Goal: Navigation & Orientation: Find specific page/section

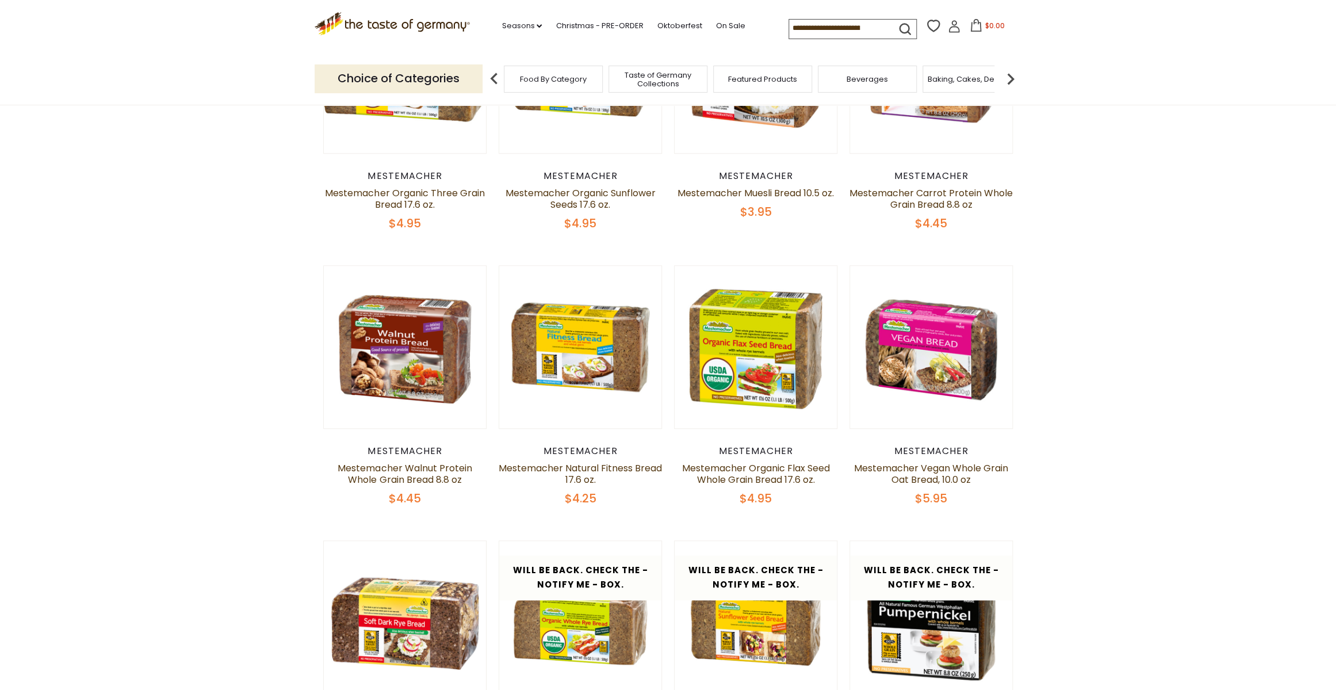
scroll to position [504, 0]
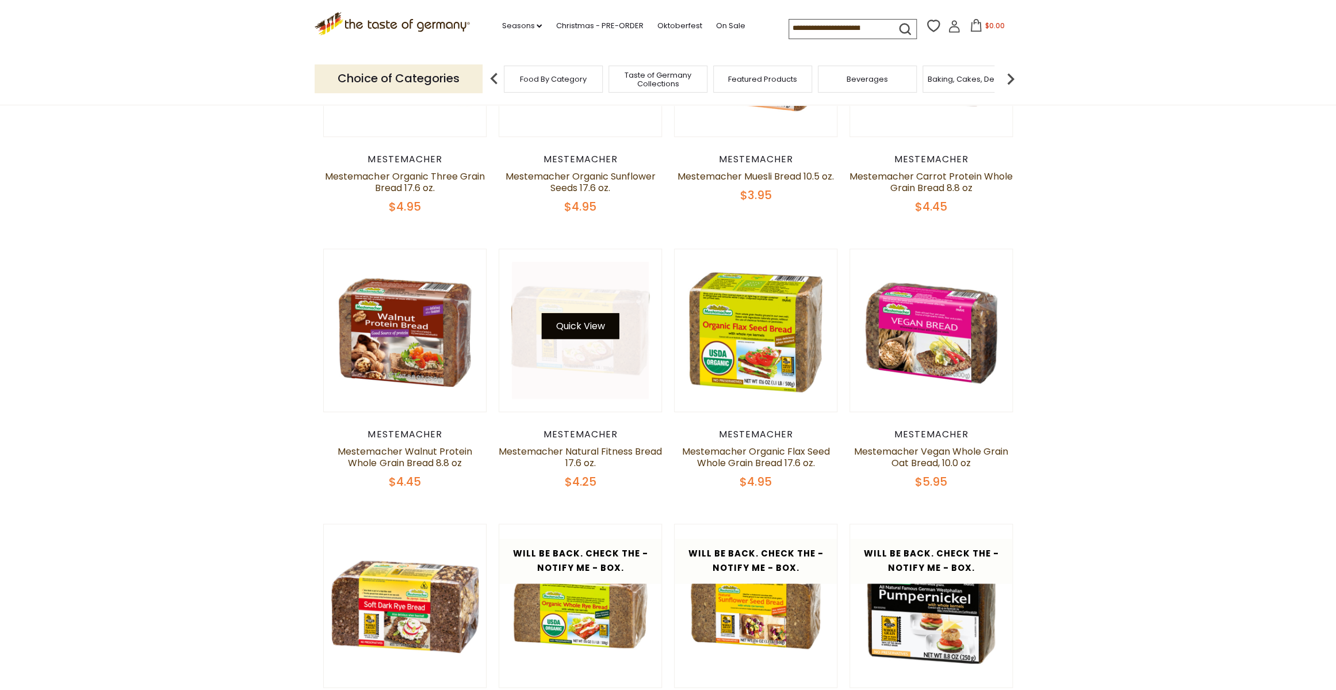
click at [578, 334] on button "Quick View" at bounding box center [580, 326] width 78 height 26
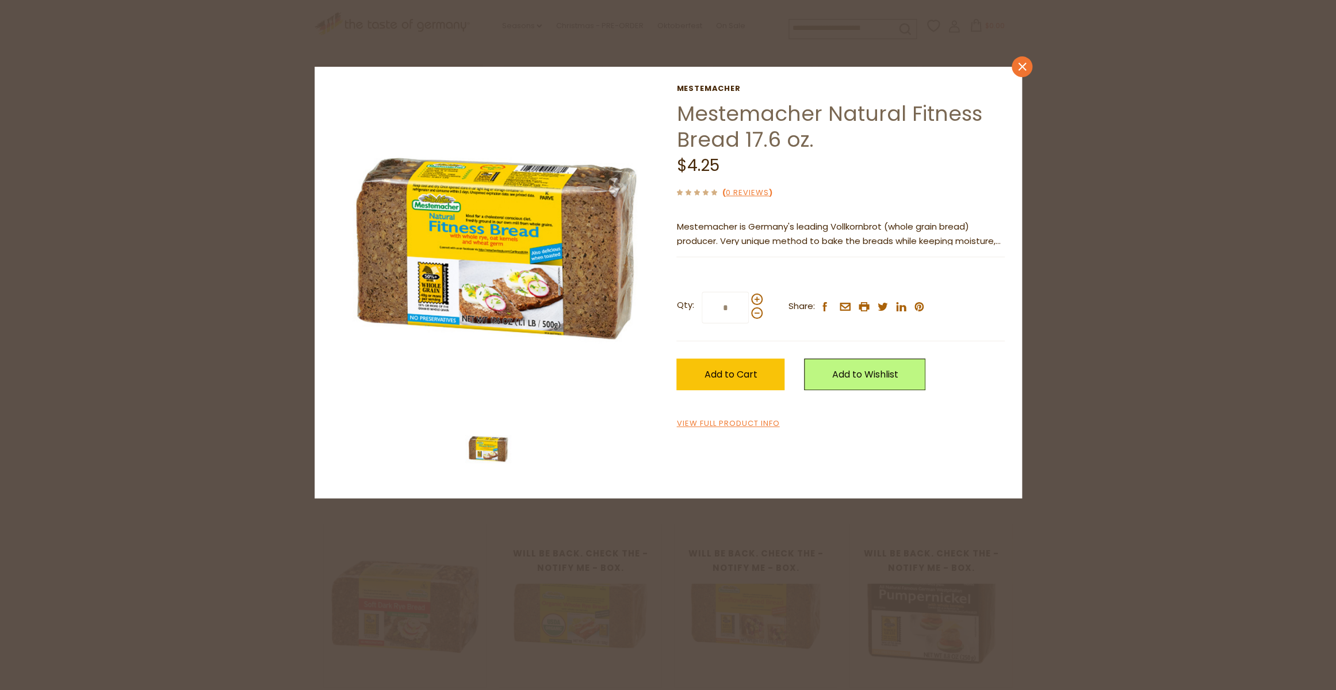
click at [1027, 72] on link "close" at bounding box center [1022, 66] width 21 height 21
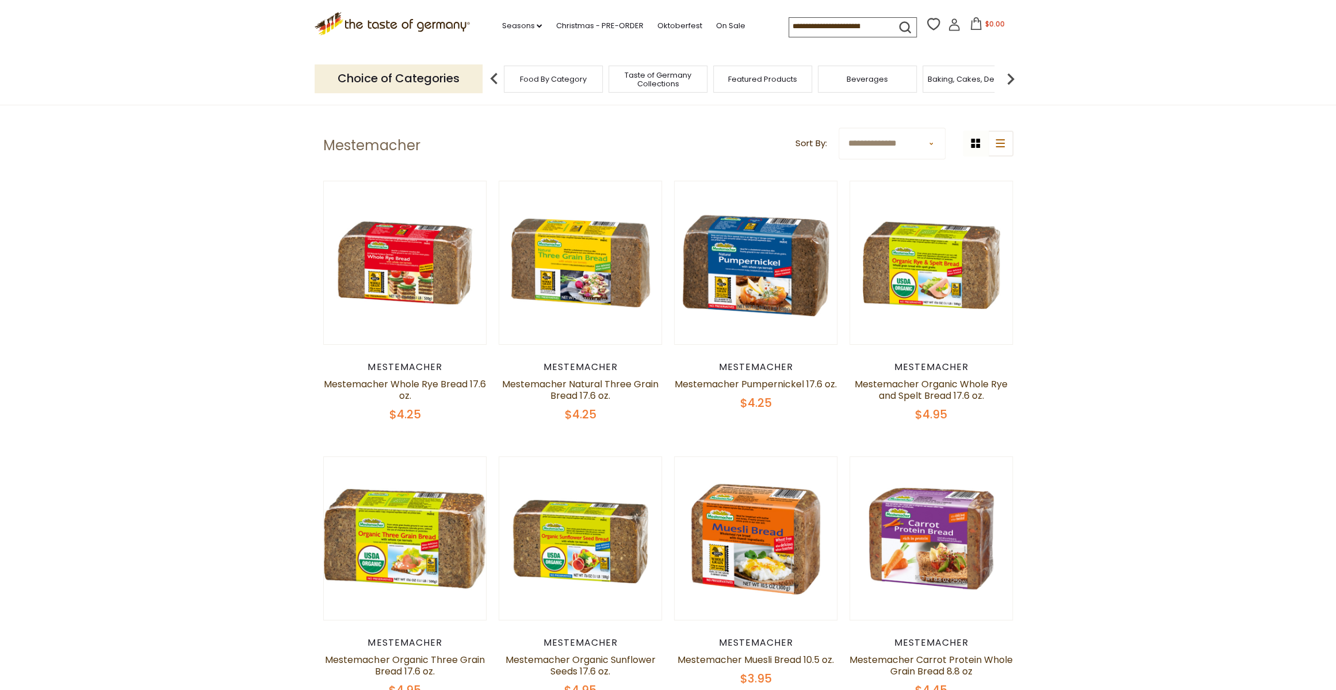
scroll to position [22, 0]
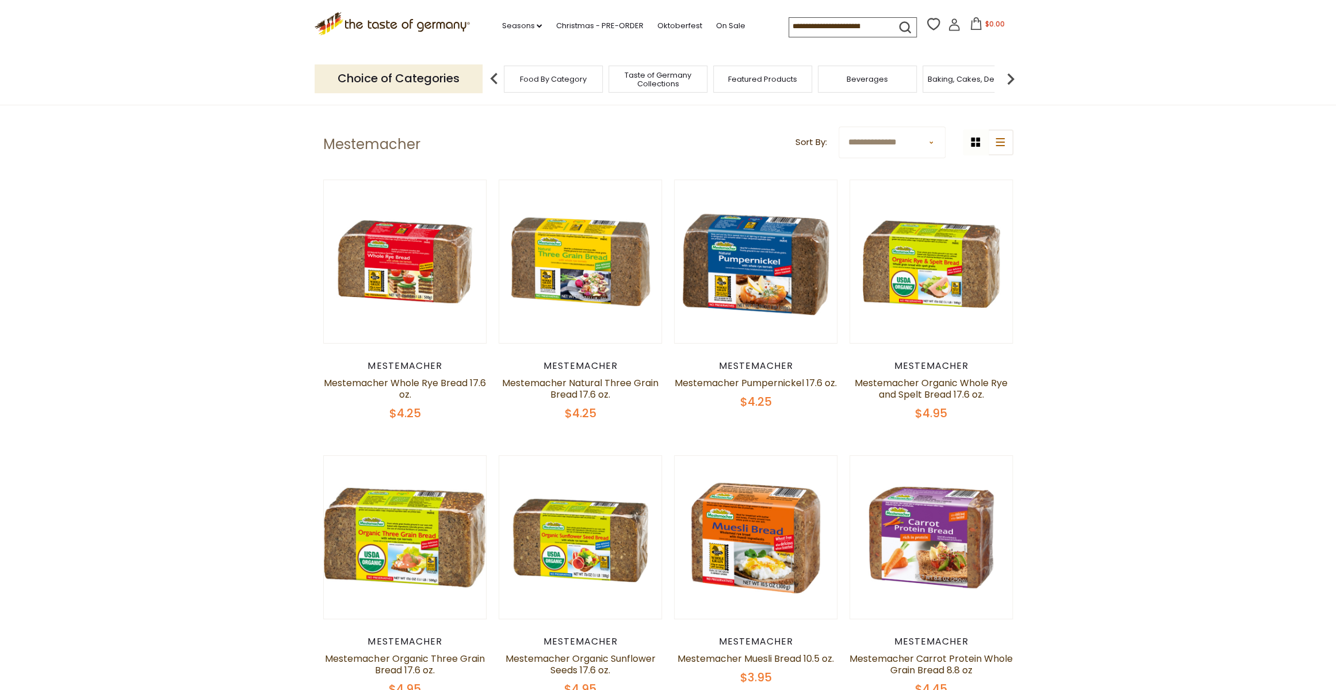
click at [554, 83] on div "Food By Category" at bounding box center [553, 79] width 99 height 27
click at [554, 83] on div "Food By Category" at bounding box center [547, 79] width 99 height 27
click at [551, 87] on div "Food By Category" at bounding box center [547, 79] width 99 height 27
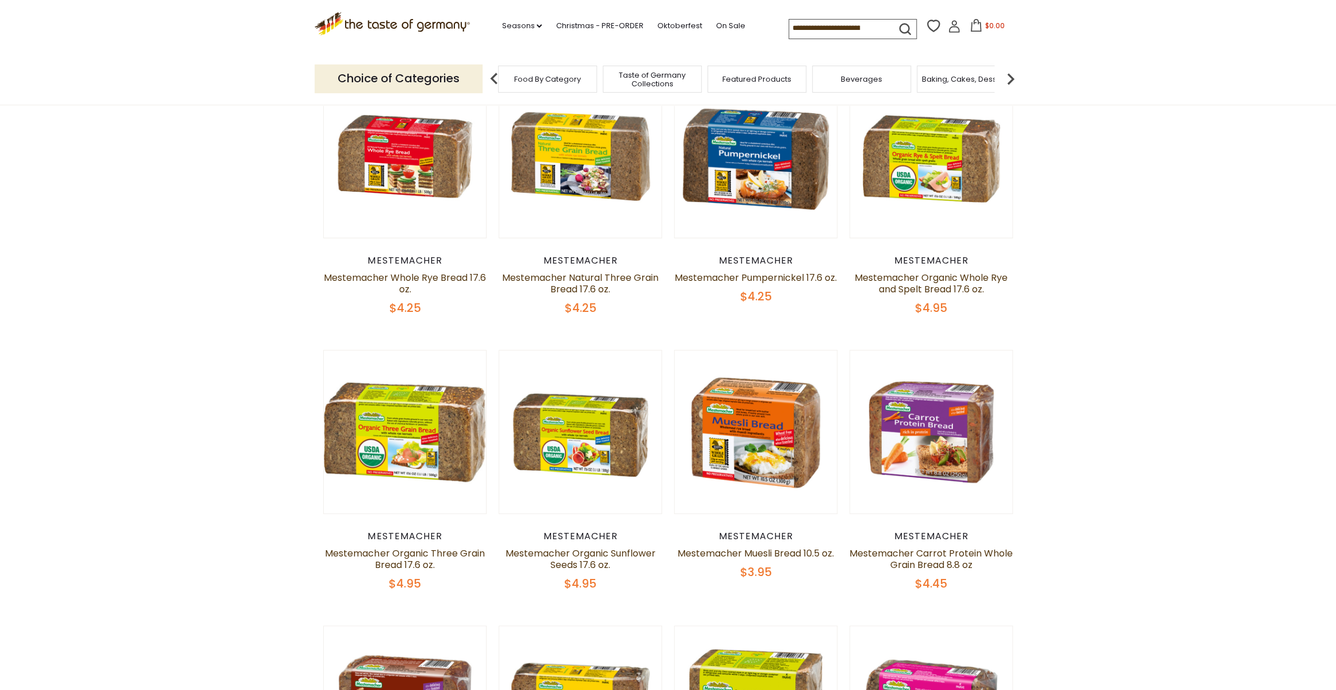
scroll to position [0, 0]
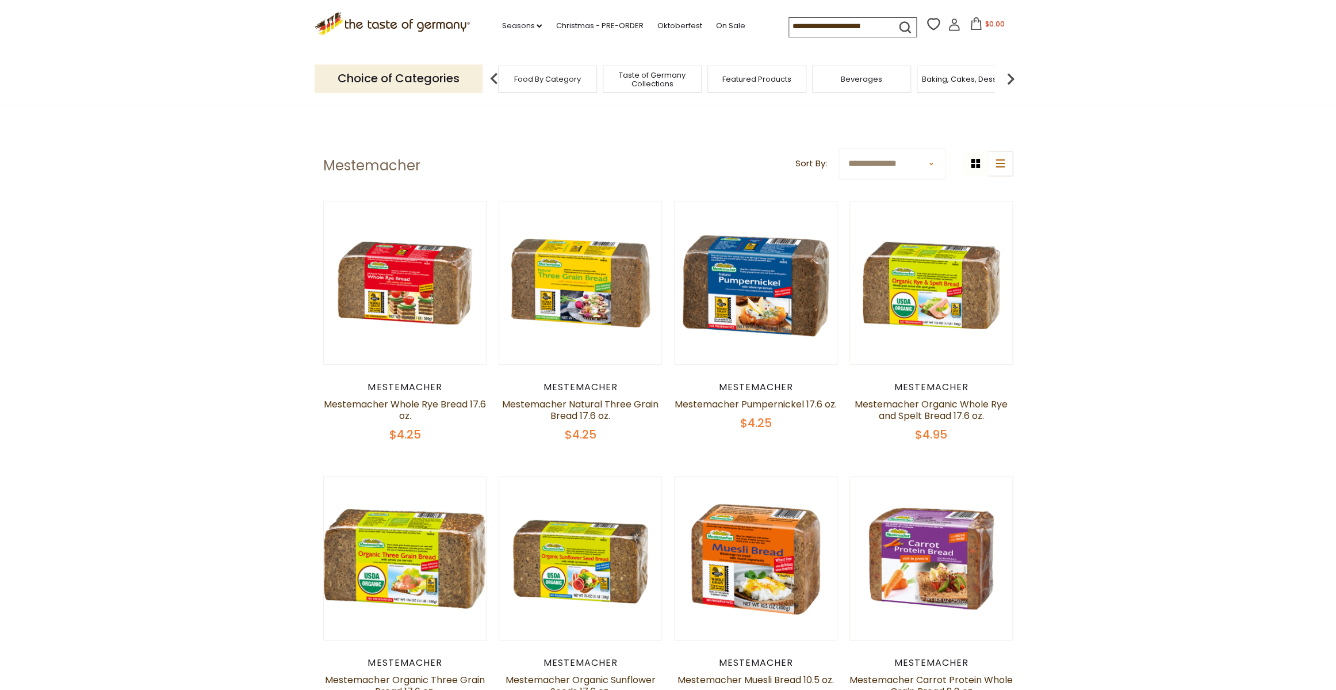
click at [976, 81] on span "Baking, Cakes, Desserts" at bounding box center [966, 79] width 89 height 9
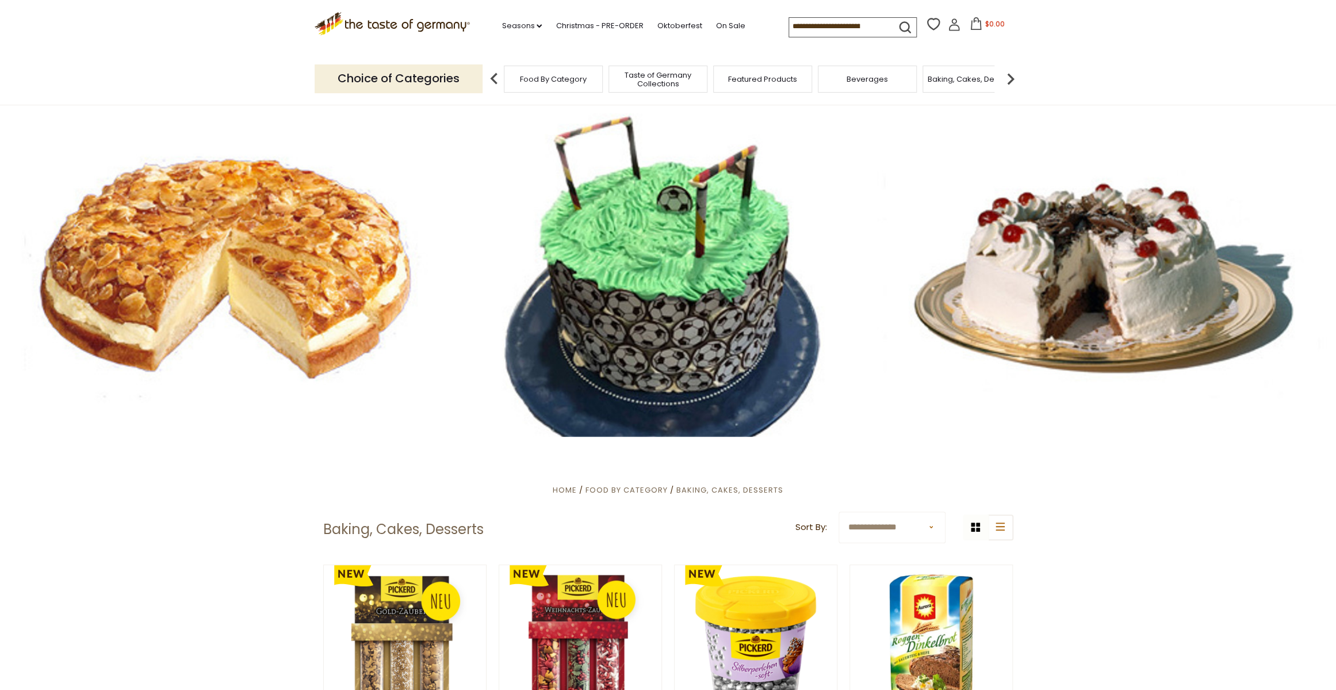
click at [860, 79] on span "Beverages" at bounding box center [867, 79] width 41 height 9
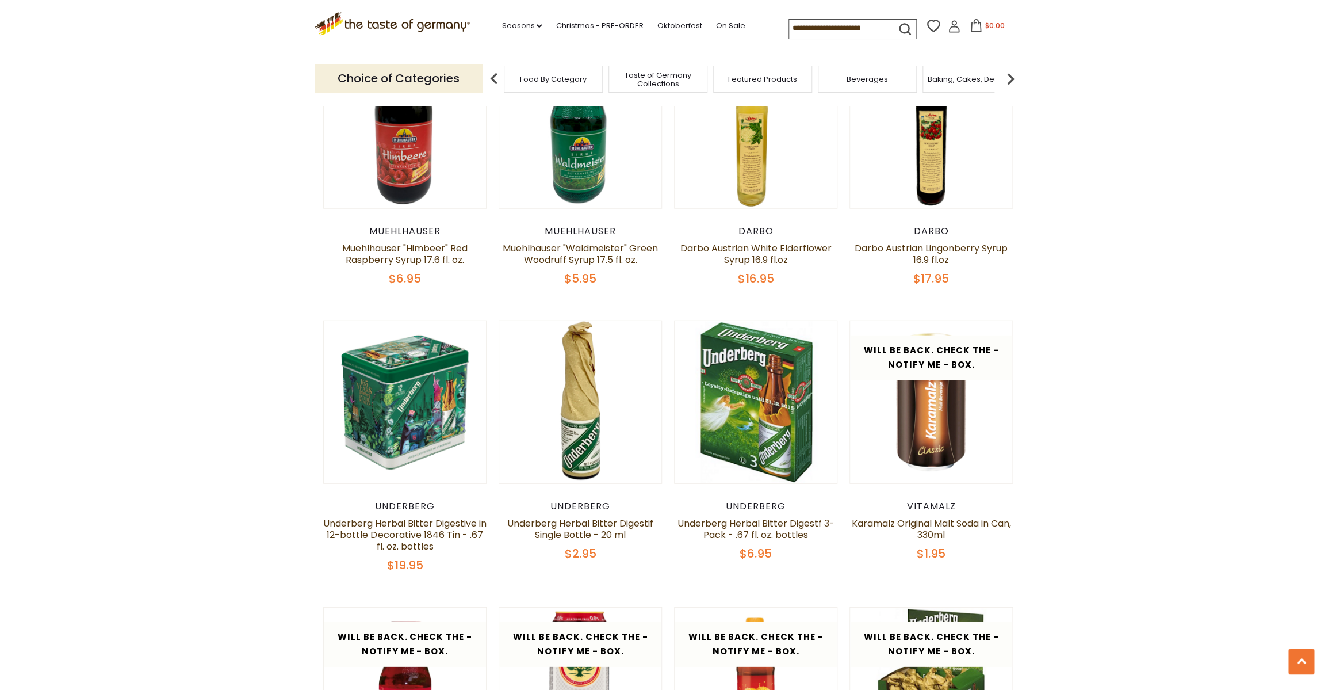
scroll to position [1633, 0]
